Goal: Information Seeking & Learning: Learn about a topic

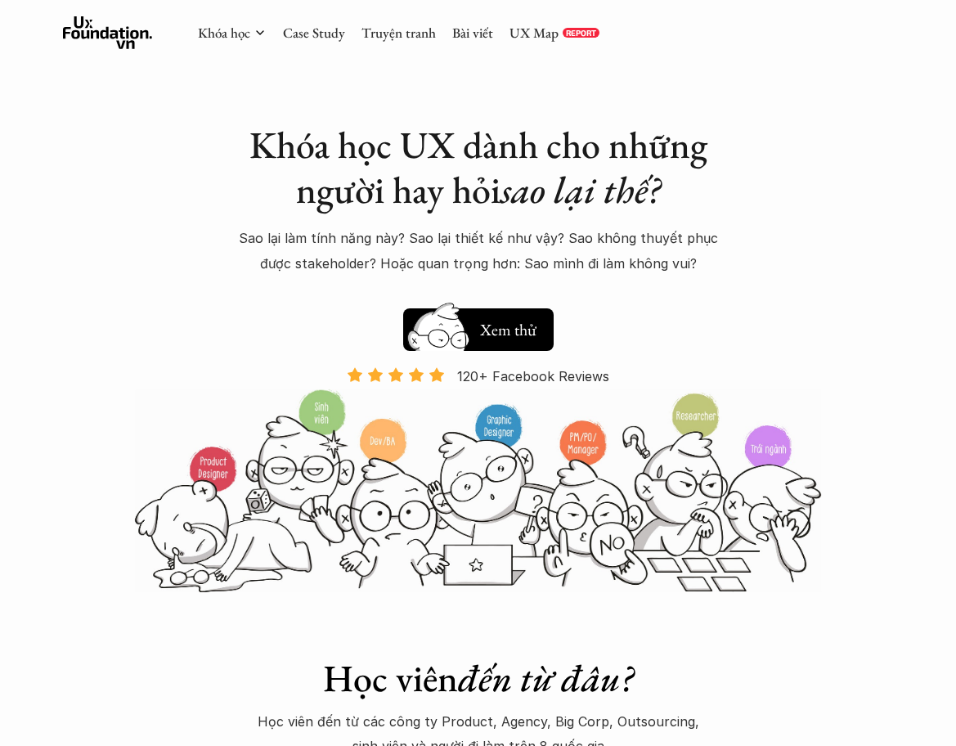
click at [272, 35] on div "Khóa học Case Study Truyện tranh Bài viết UX Map REPORT" at bounding box center [398, 32] width 401 height 33
click at [240, 37] on link "Khóa học" at bounding box center [224, 33] width 52 height 18
click at [490, 356] on div "Hay thôi Xem thử 120+ Facebook Reviews" at bounding box center [478, 344] width 572 height 88
click at [490, 327] on h5 "Xem thử" at bounding box center [508, 329] width 56 height 23
click at [335, 37] on link "Case Study" at bounding box center [314, 33] width 62 height 18
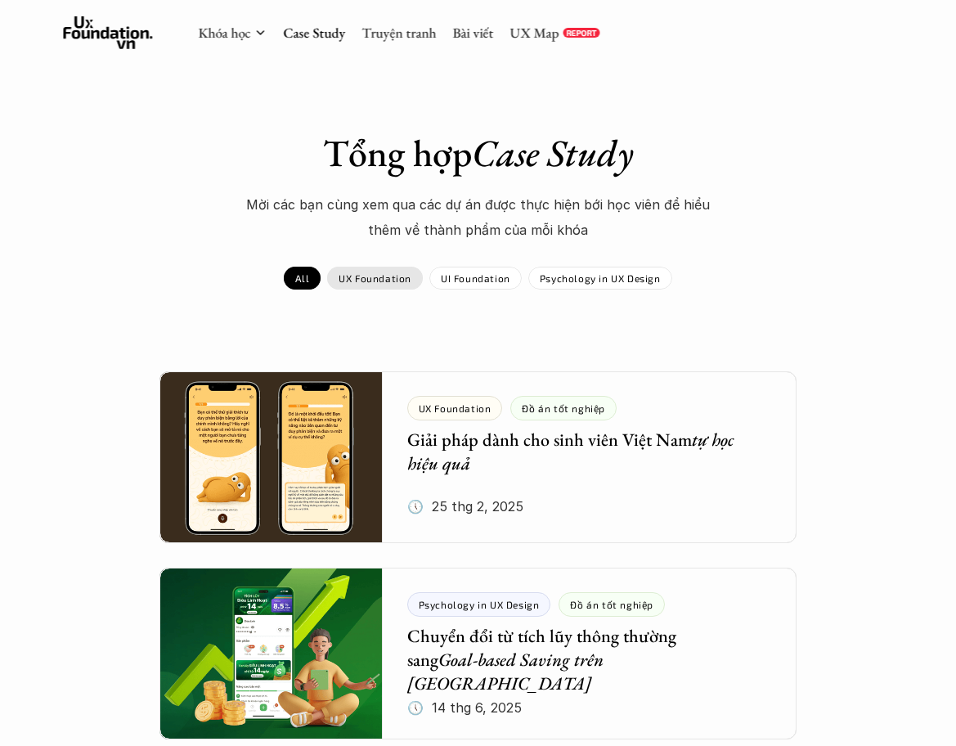
click at [358, 289] on div "UX Foundation" at bounding box center [375, 278] width 96 height 23
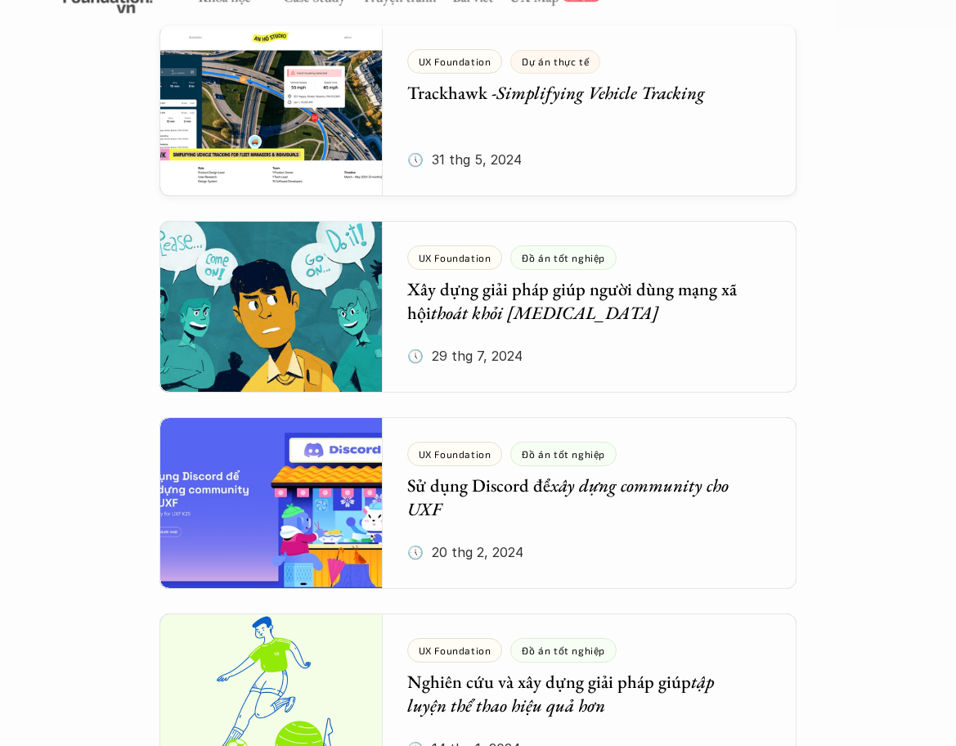
scroll to position [754, 0]
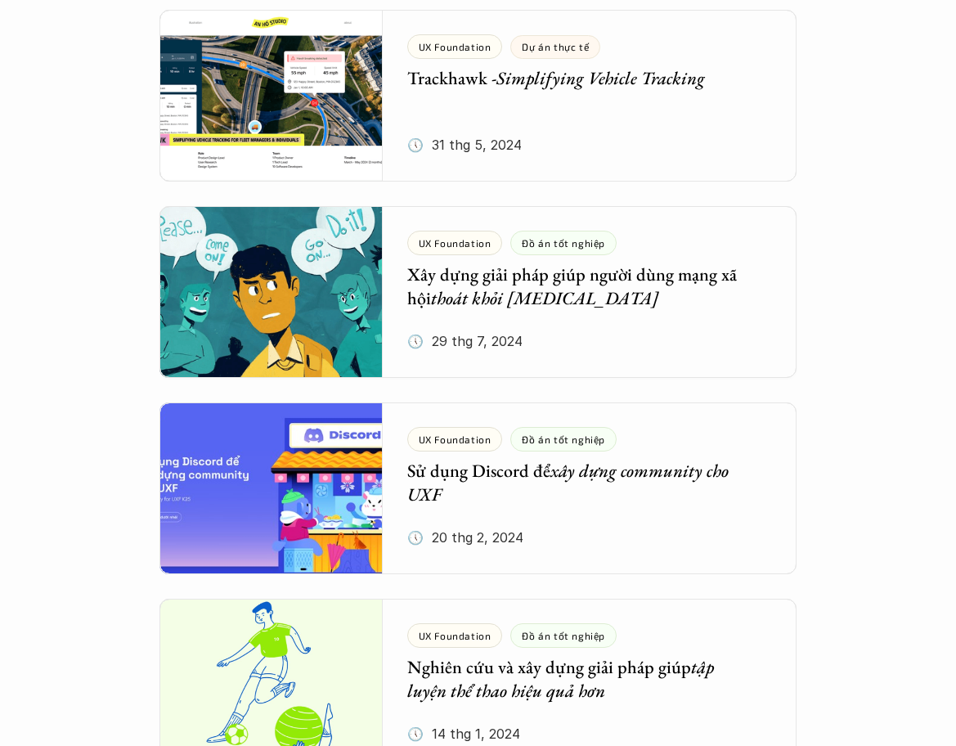
click at [508, 317] on div at bounding box center [477, 292] width 637 height 172
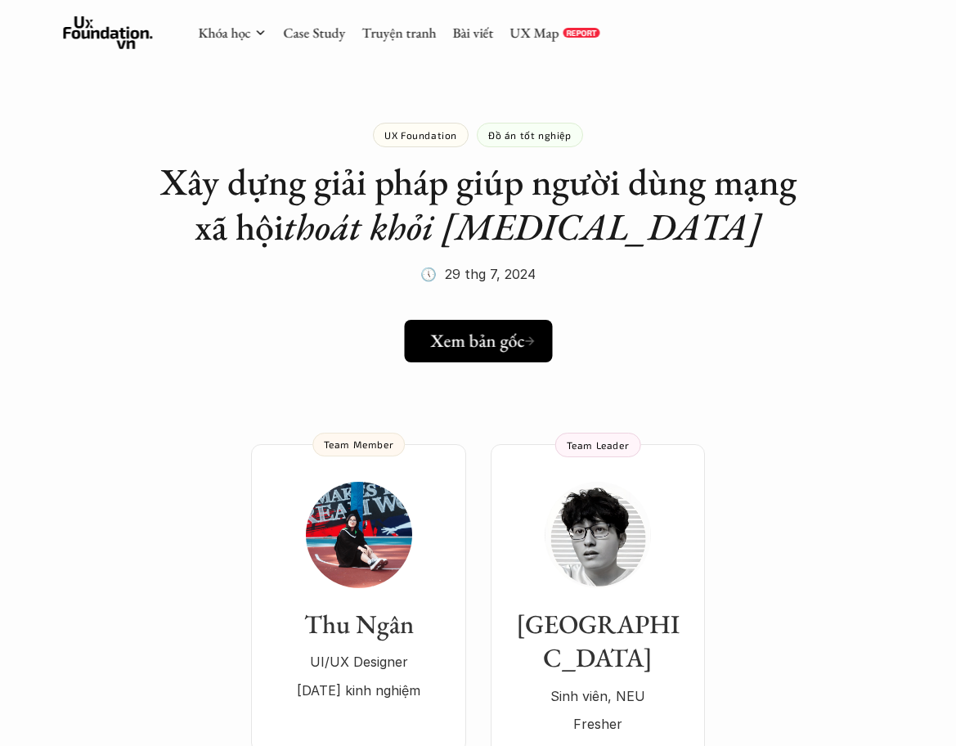
click at [454, 339] on h5 "Xem bản gốc" at bounding box center [479, 340] width 94 height 21
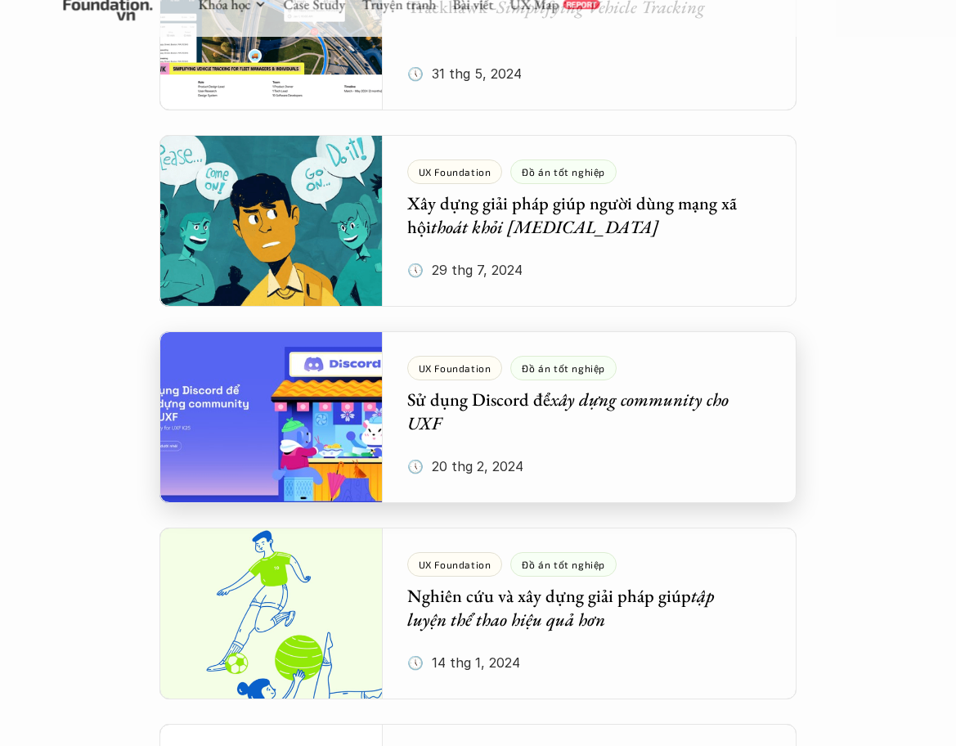
scroll to position [819, 0]
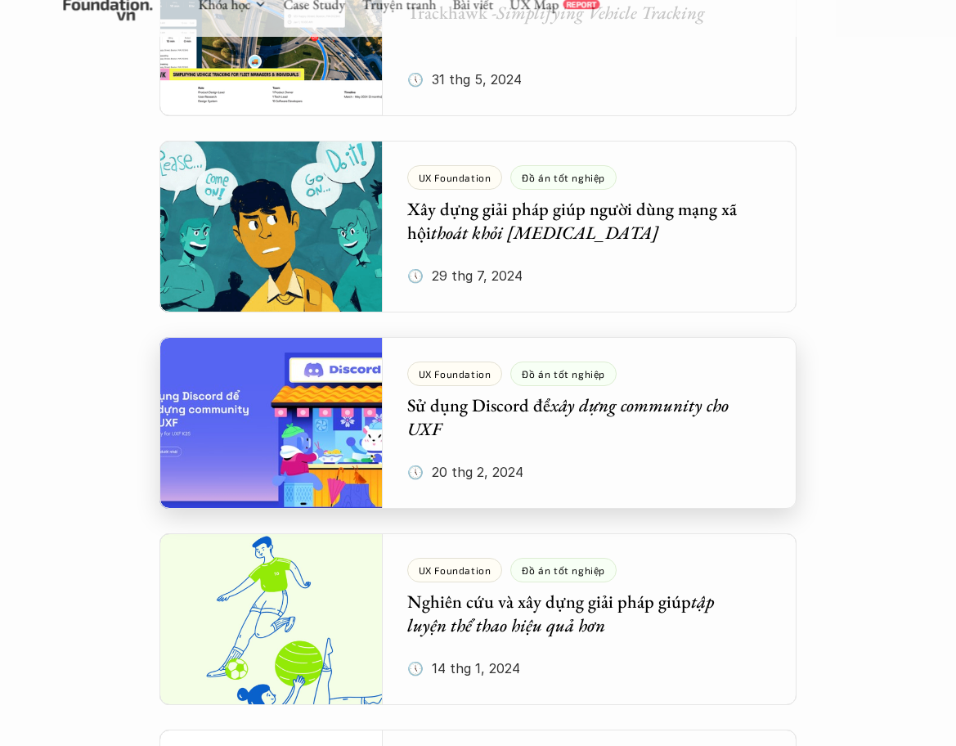
click at [320, 406] on div at bounding box center [477, 423] width 637 height 172
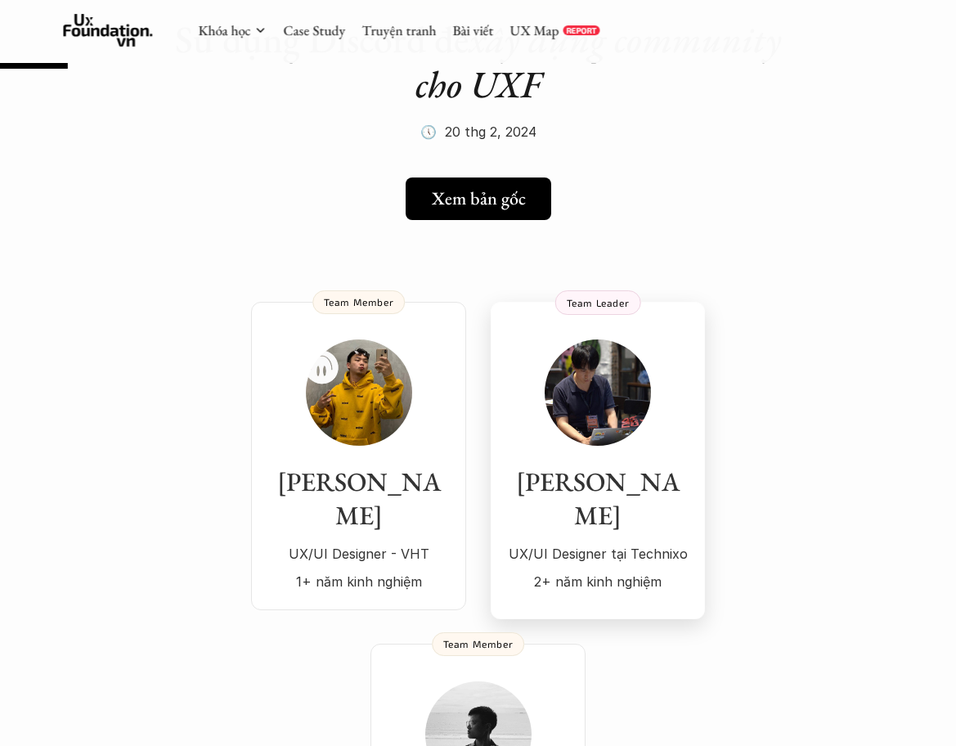
scroll to position [232, 0]
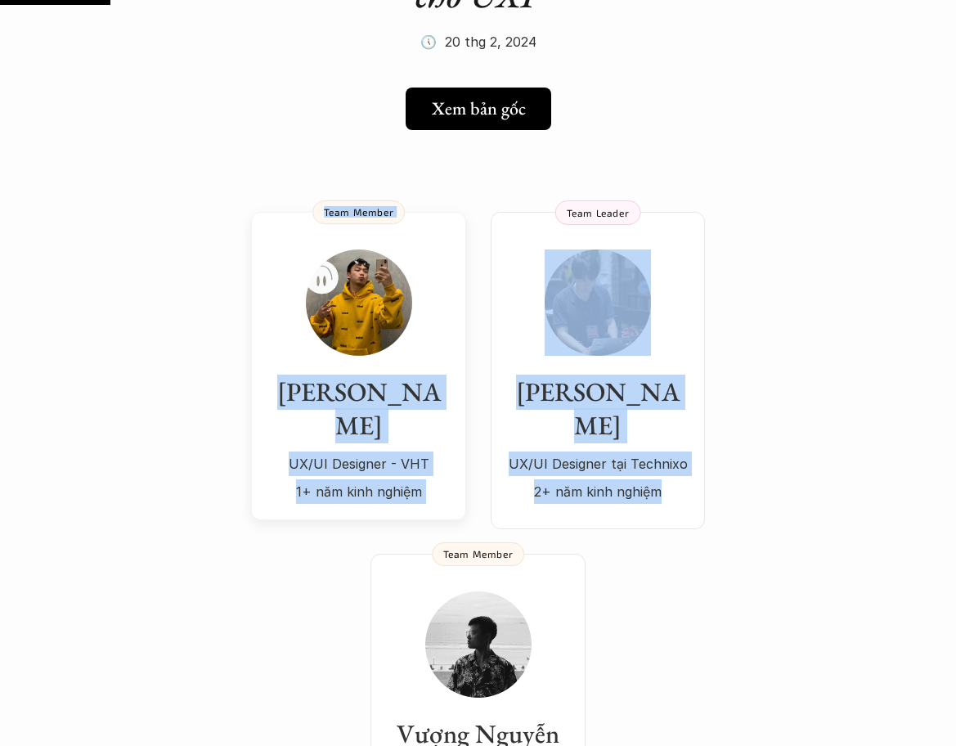
drag, startPoint x: 768, startPoint y: 486, endPoint x: 453, endPoint y: 322, distance: 355.8
click at [453, 322] on div "[PERSON_NAME]/UI Designer - VHT 1+ năm kinh nghiệm Team Member [PERSON_NAME]/UI…" at bounding box center [478, 370] width 454 height 317
click at [840, 471] on div "[PERSON_NAME]/UI Designer - VHT 1+ năm kinh nghiệm Team Member [PERSON_NAME]/UI…" at bounding box center [478, 500] width 956 height 674
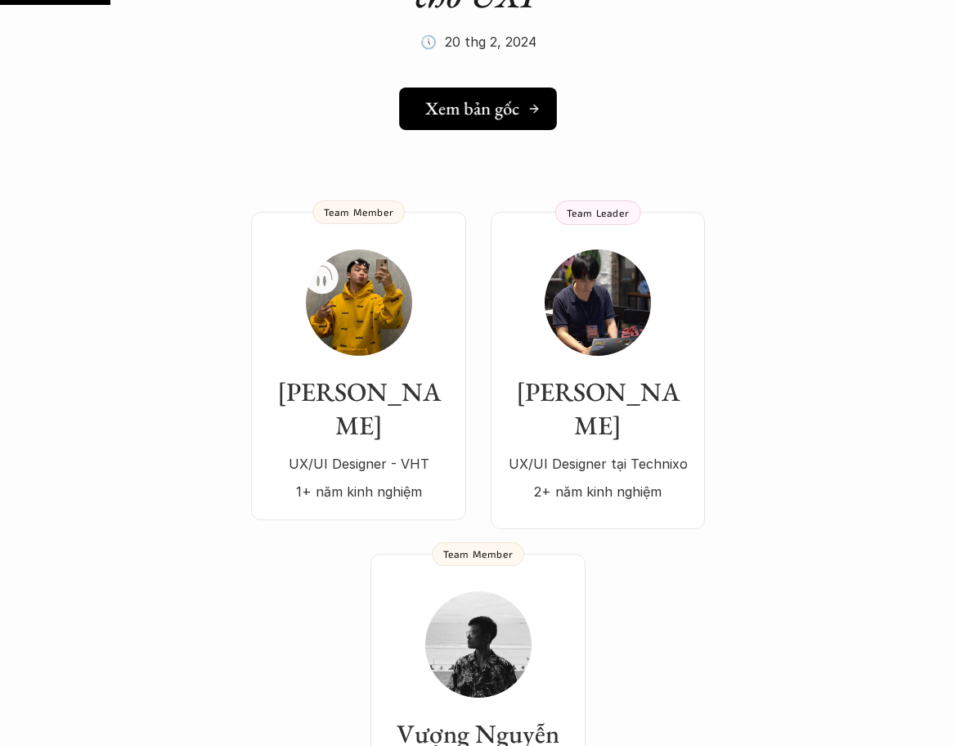
click at [472, 119] on h5 "Xem bản gốc" at bounding box center [472, 108] width 94 height 21
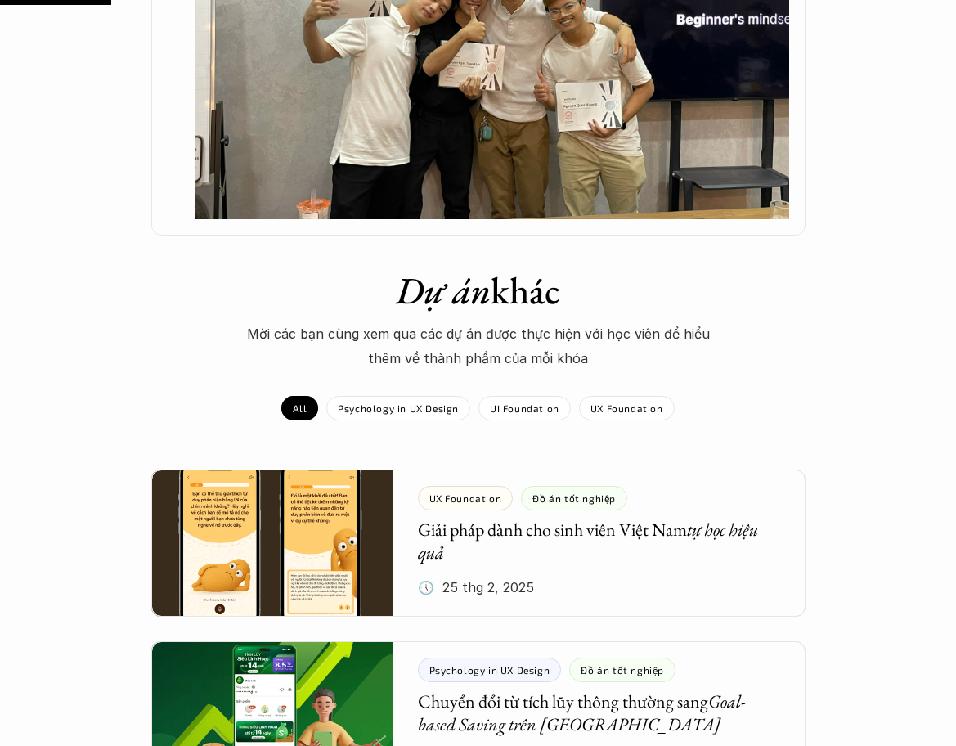
click at [215, 287] on h1 "Dự án khác" at bounding box center [478, 290] width 572 height 45
click at [130, 335] on div "Dự án khác Mời các bạn cùng xem qua các dự án được thực hiện với học viên để hi…" at bounding box center [478, 368] width 956 height 201
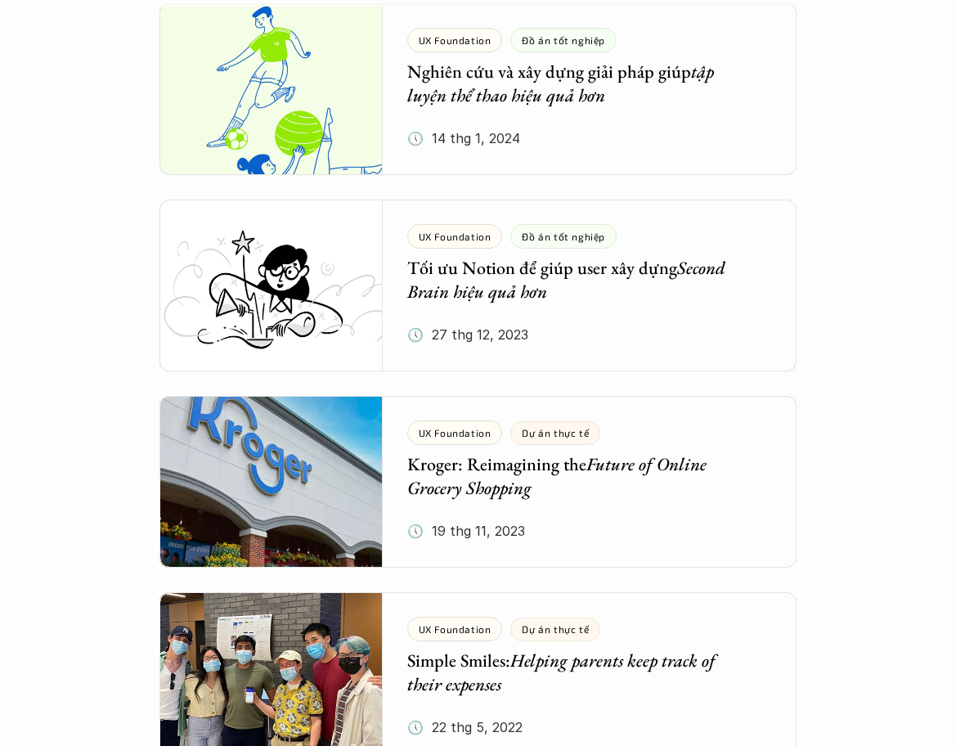
scroll to position [1380, 0]
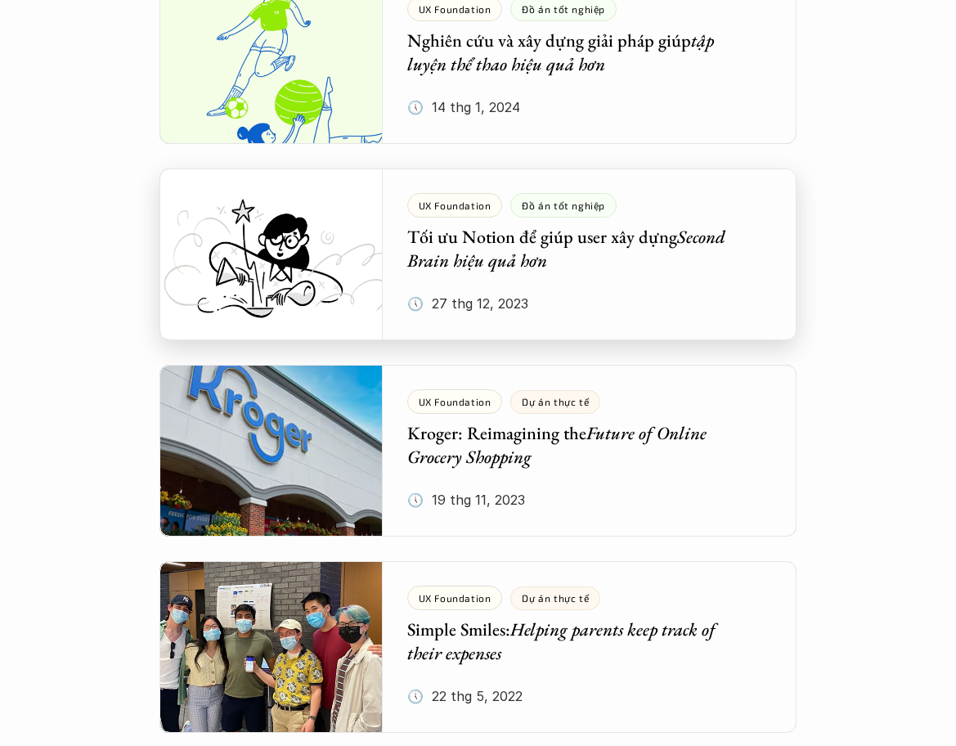
click at [448, 260] on div at bounding box center [477, 254] width 637 height 172
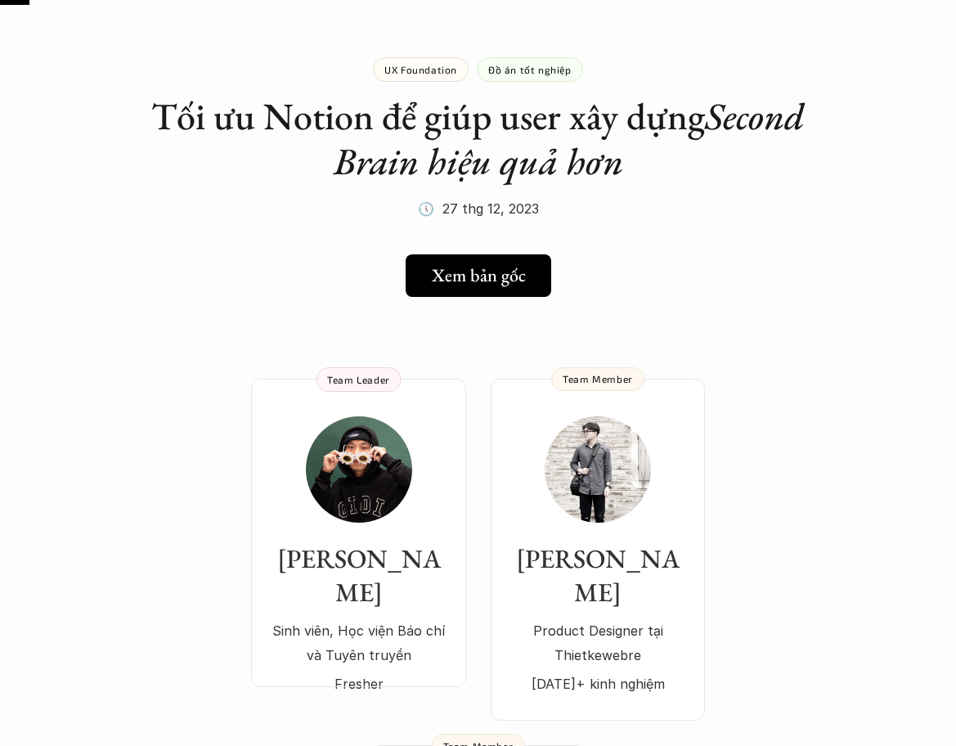
drag, startPoint x: 221, startPoint y: 450, endPoint x: 237, endPoint y: 441, distance: 18.3
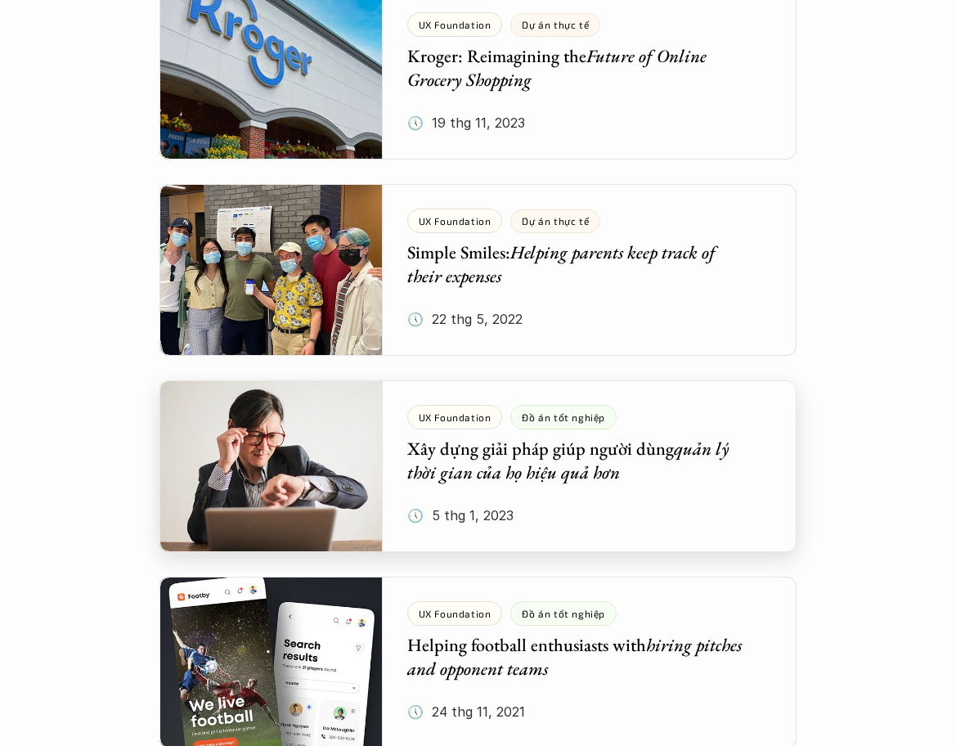
scroll to position [1890, 0]
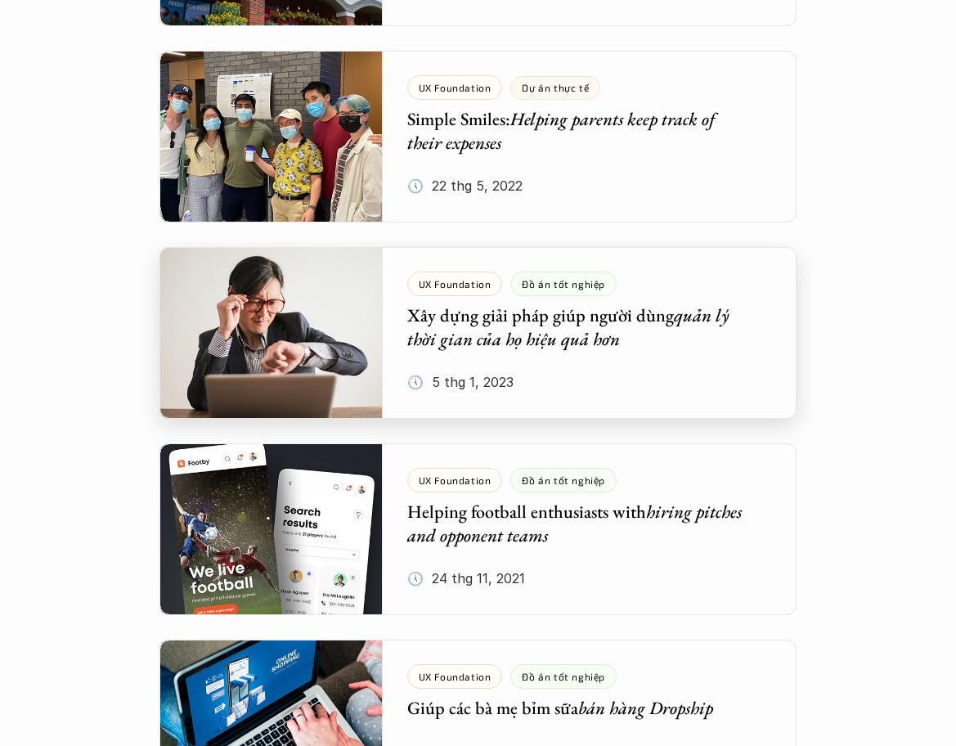
click at [527, 329] on div at bounding box center [477, 333] width 637 height 172
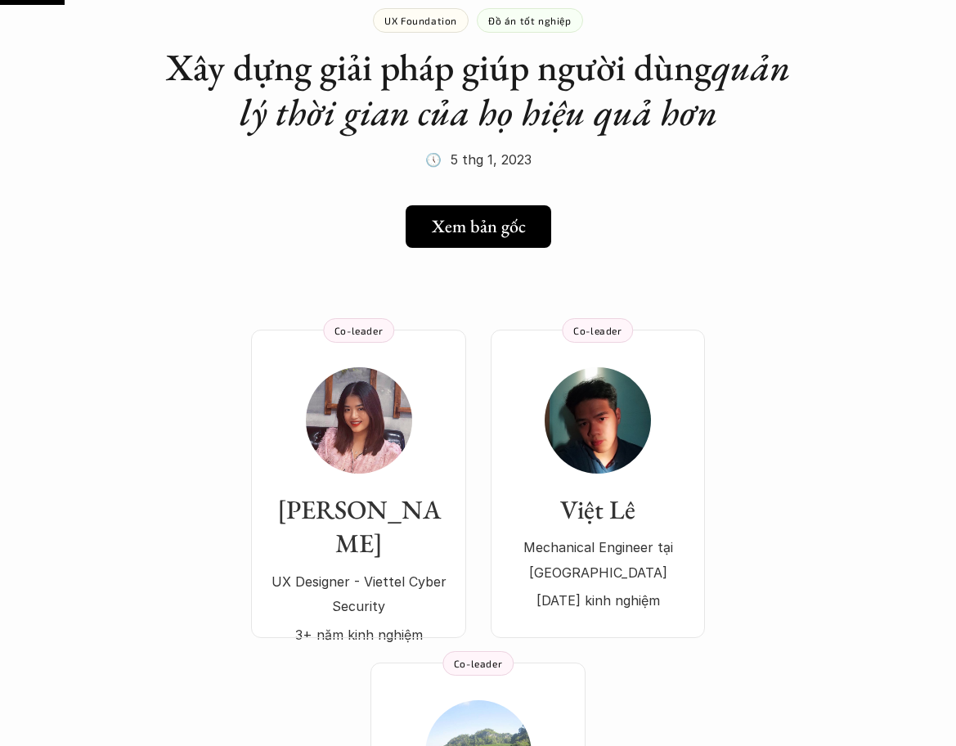
scroll to position [131, 0]
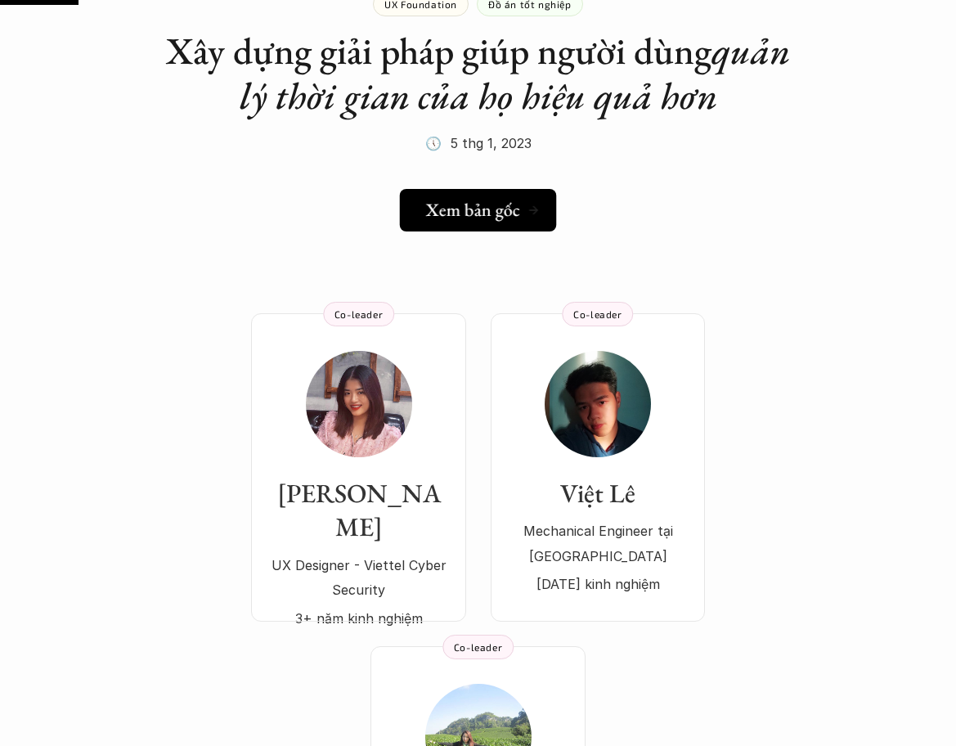
click at [487, 207] on h5 "Xem bản gốc" at bounding box center [473, 209] width 94 height 21
drag, startPoint x: 189, startPoint y: 240, endPoint x: 193, endPoint y: 233, distance: 8.4
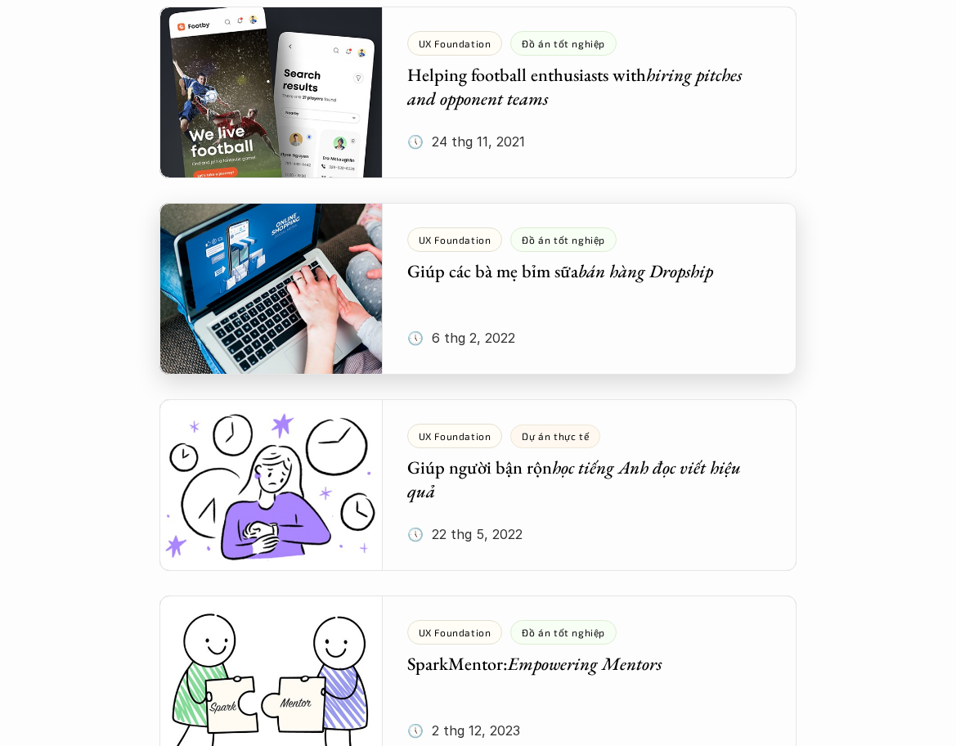
scroll to position [2335, 0]
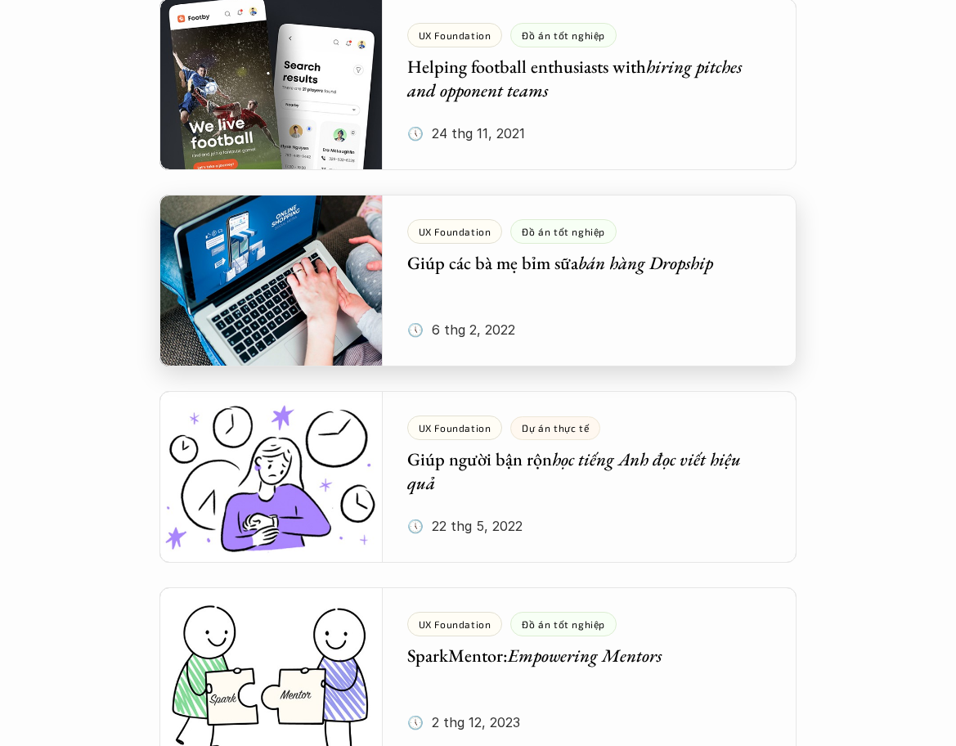
click at [386, 311] on div at bounding box center [477, 281] width 637 height 172
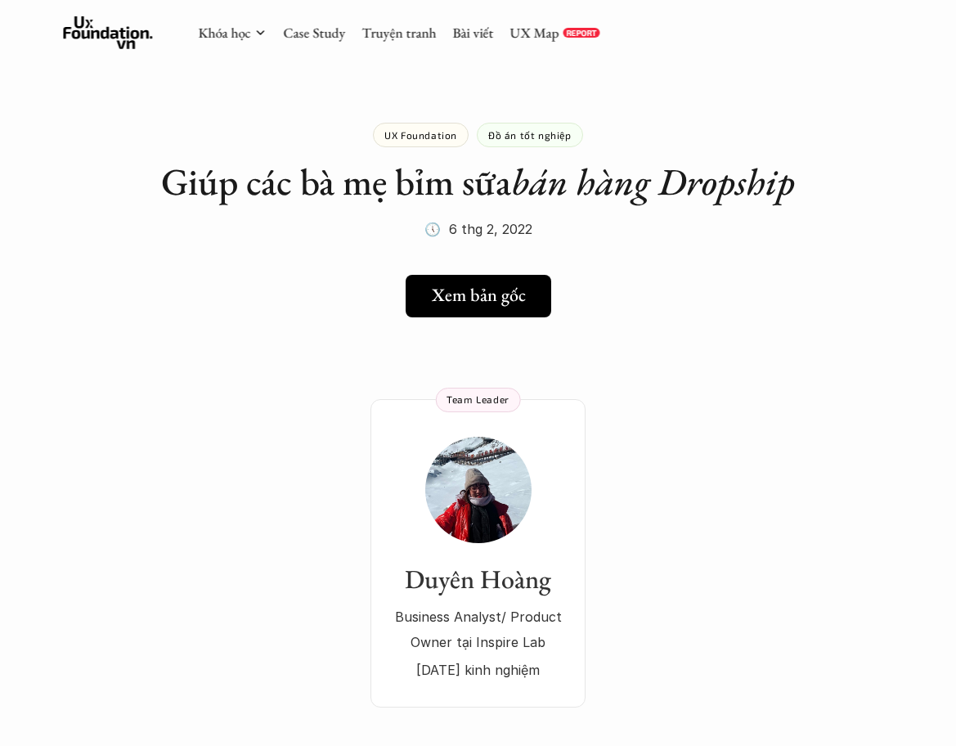
click at [442, 277] on link "Xem bản gốc" at bounding box center [477, 296] width 153 height 43
drag, startPoint x: 205, startPoint y: 306, endPoint x: 217, endPoint y: 302, distance: 12.2
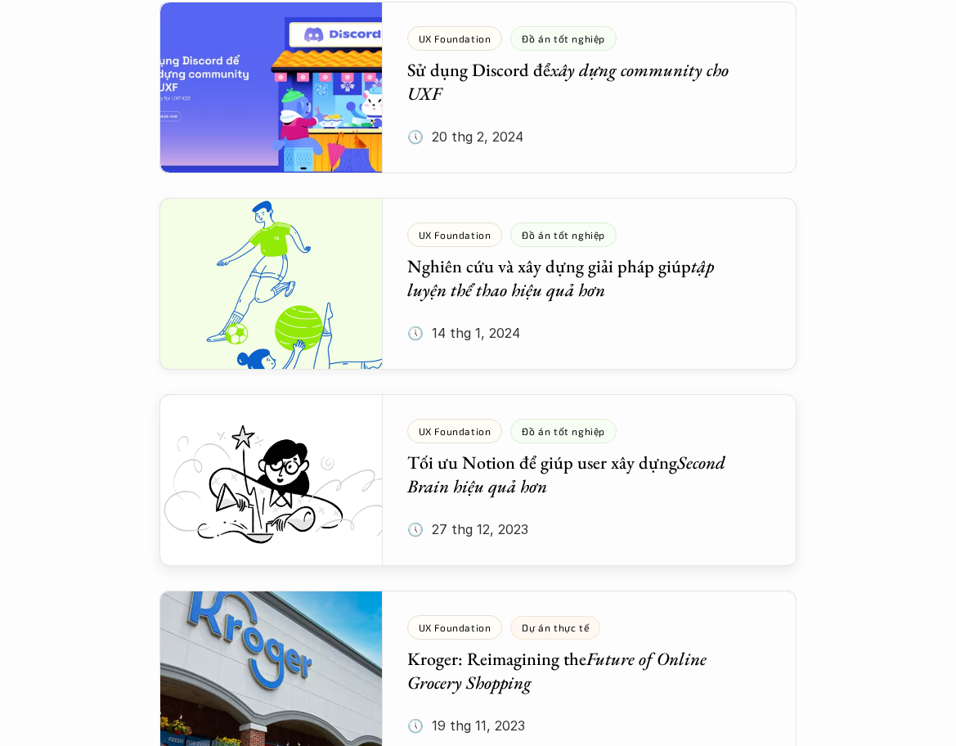
scroll to position [1159, 0]
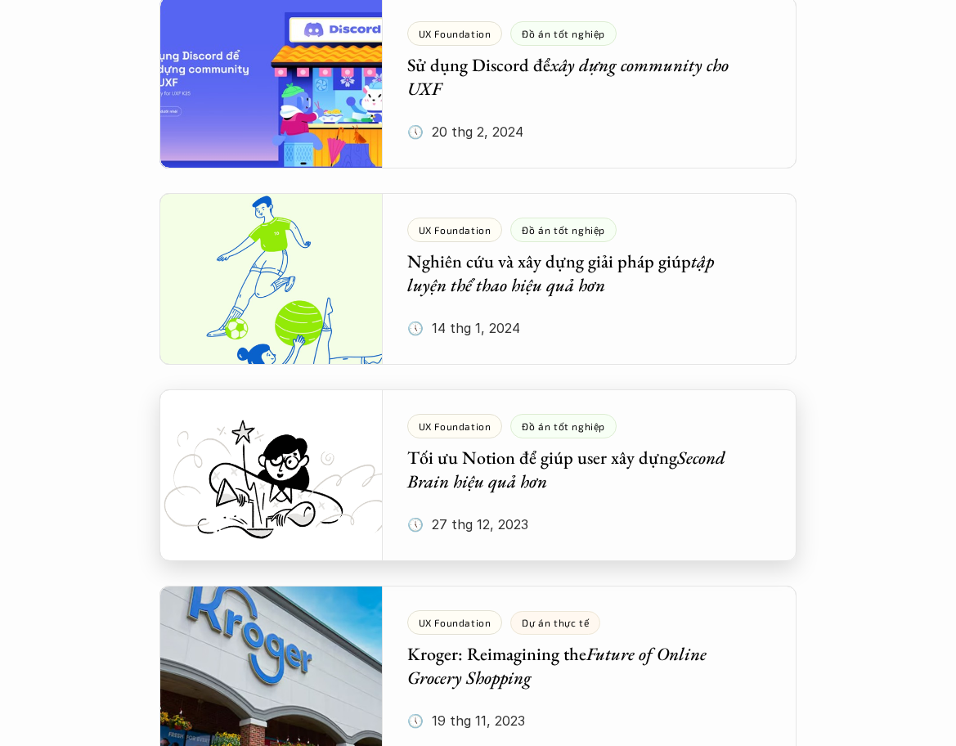
click at [661, 483] on div at bounding box center [477, 475] width 637 height 172
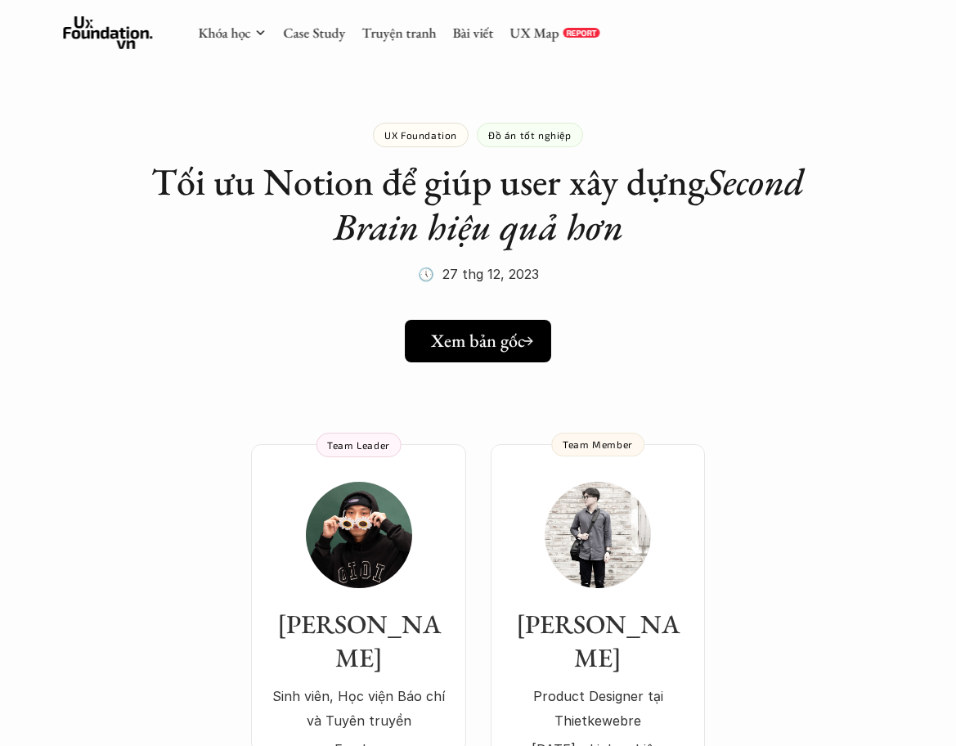
click at [468, 340] on h5 "Xem bản gốc" at bounding box center [478, 340] width 94 height 21
